Goal: Check status: Check status

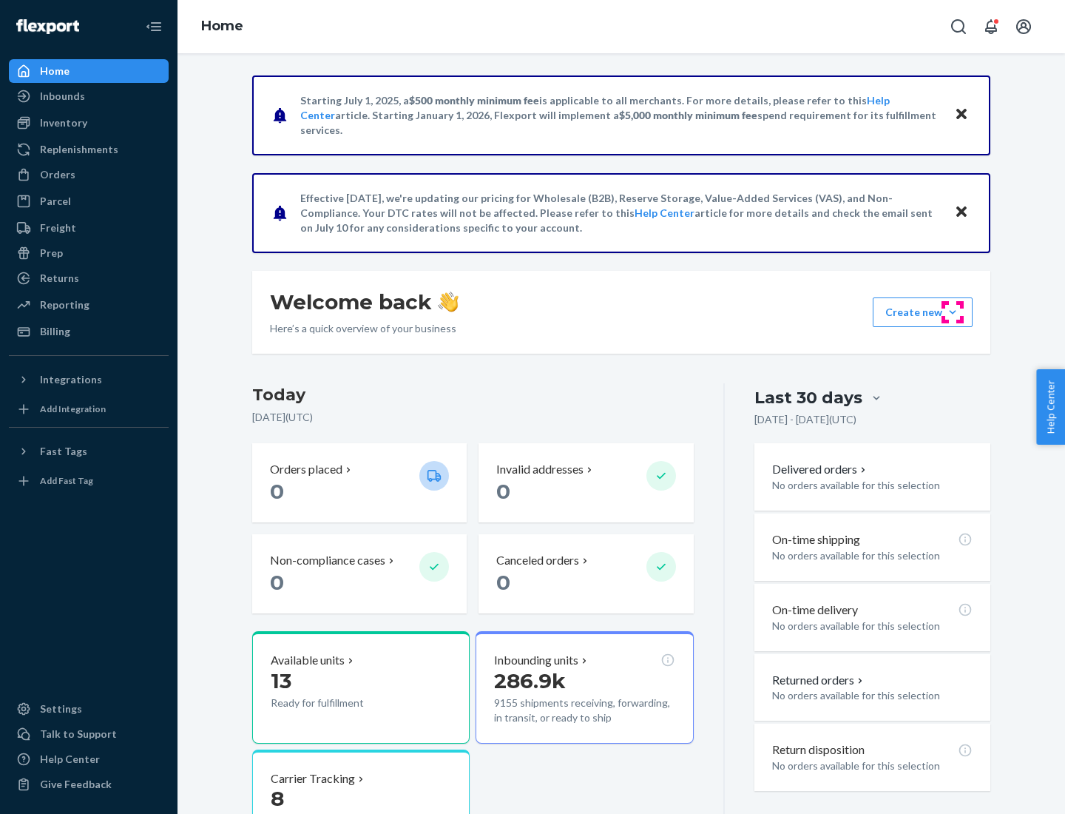
click at [953, 312] on button "Create new Create new inbound Create new order Create new product" at bounding box center [923, 312] width 100 height 30
click at [61, 96] on div "Inbounds" at bounding box center [62, 96] width 45 height 15
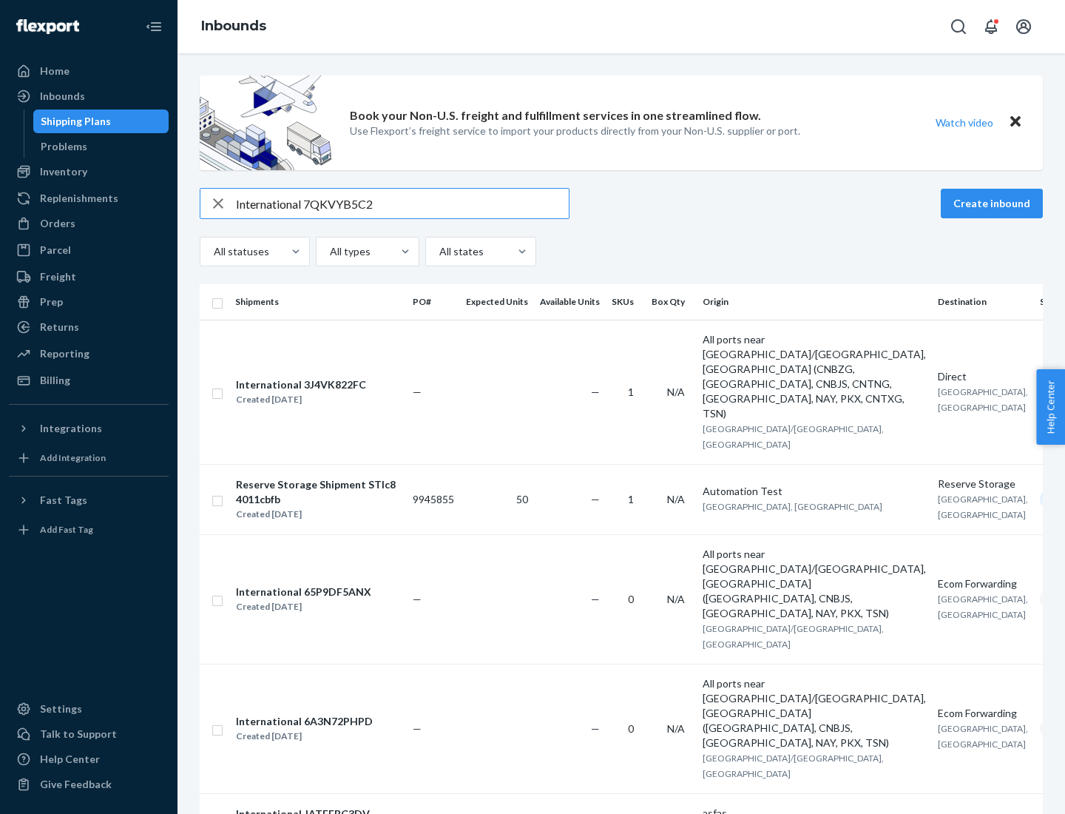
type input "International 7QKVYB5C29"
click at [328, 392] on div "Created [DATE]" at bounding box center [301, 399] width 130 height 15
